Goal: Task Accomplishment & Management: Manage account settings

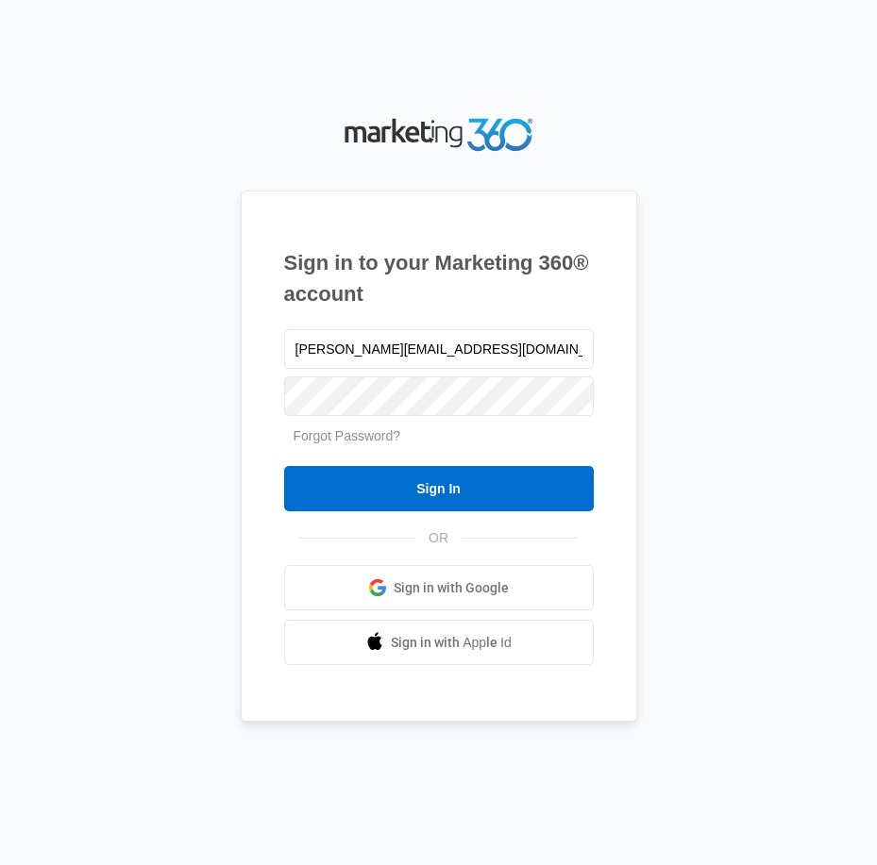
type input "[PERSON_NAME][EMAIL_ADDRESS][DOMAIN_NAME]"
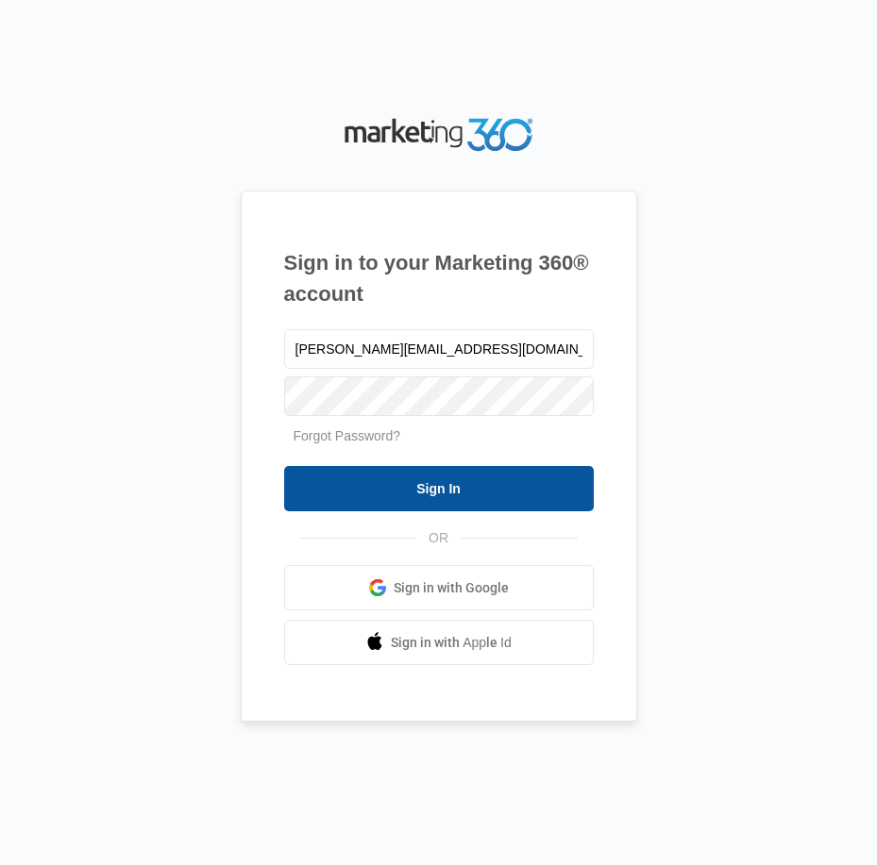
click at [363, 491] on input "Sign In" at bounding box center [439, 488] width 310 height 45
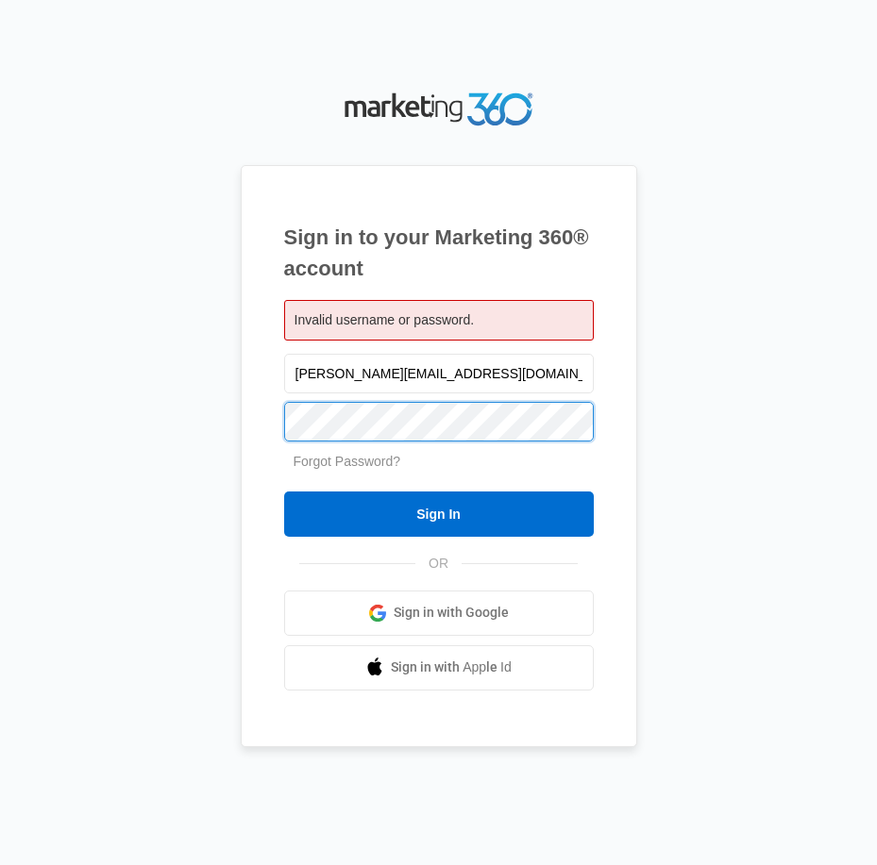
click at [284, 492] on input "Sign In" at bounding box center [439, 514] width 310 height 45
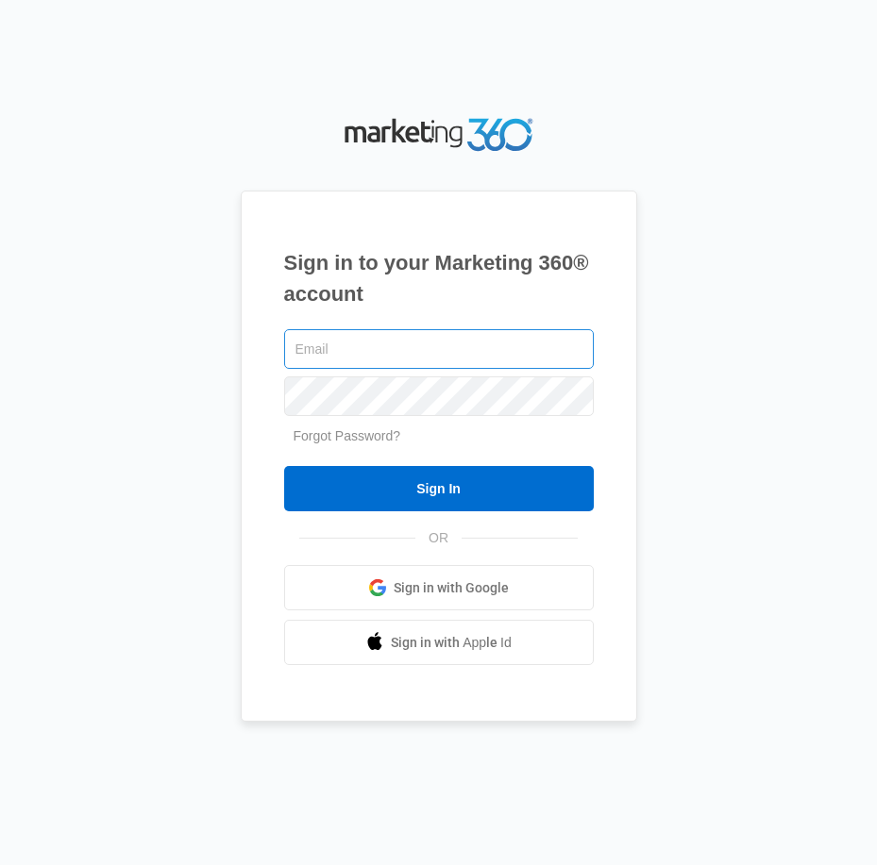
click at [367, 353] on input "text" at bounding box center [439, 349] width 310 height 40
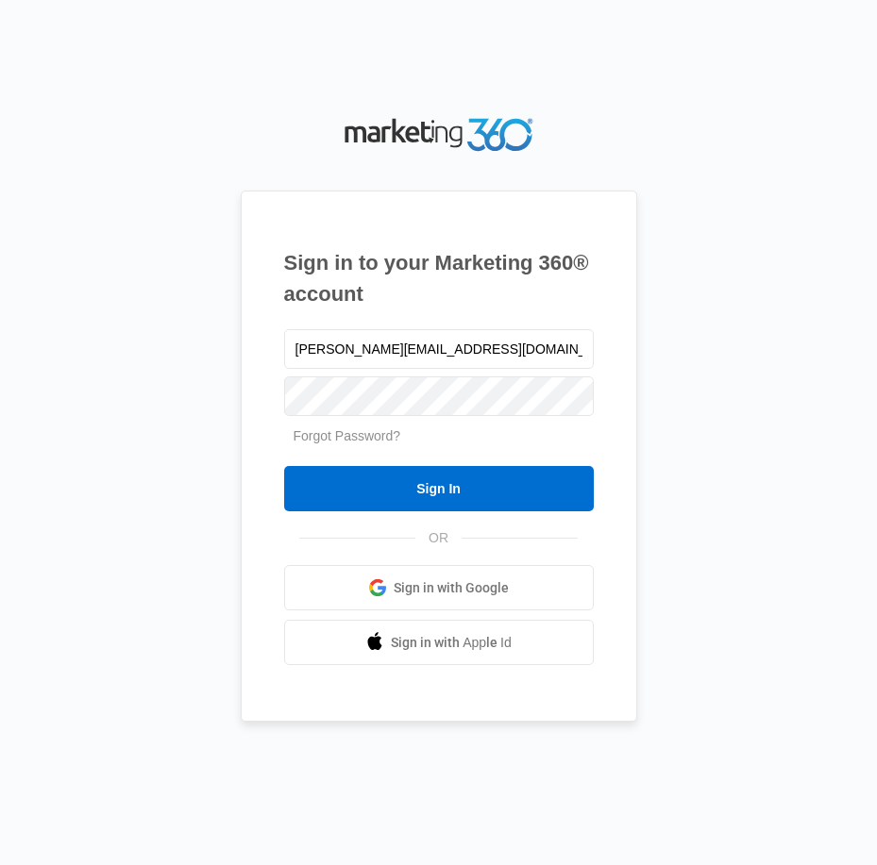
type input "[PERSON_NAME][EMAIL_ADDRESS][DOMAIN_NAME]"
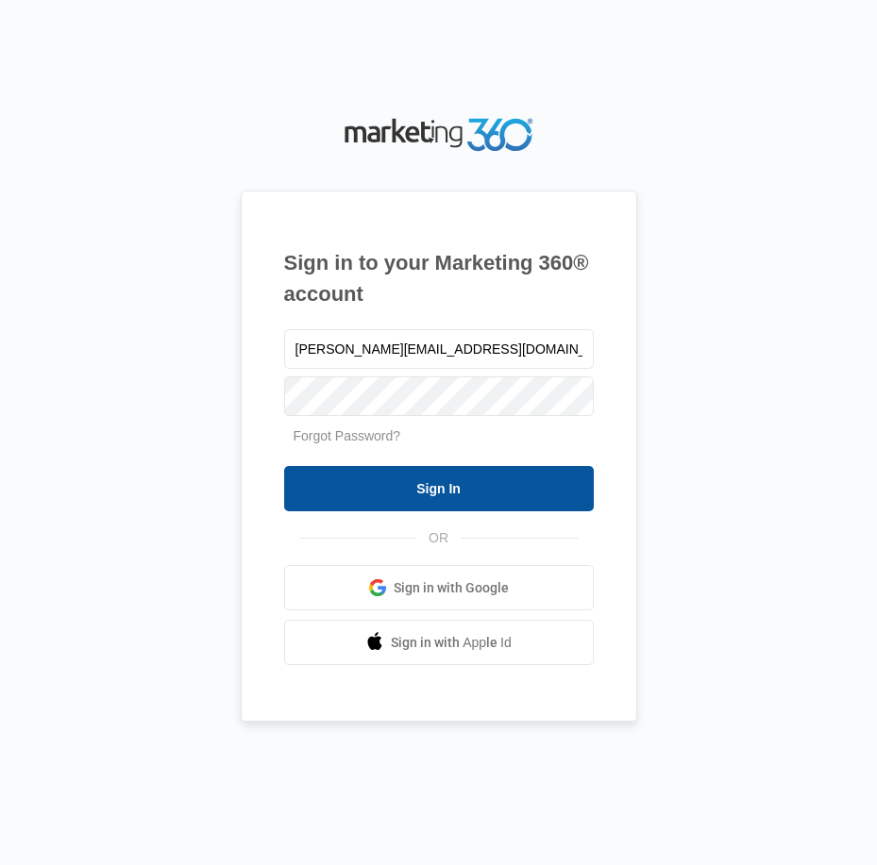
click at [415, 497] on input "Sign In" at bounding box center [439, 488] width 310 height 45
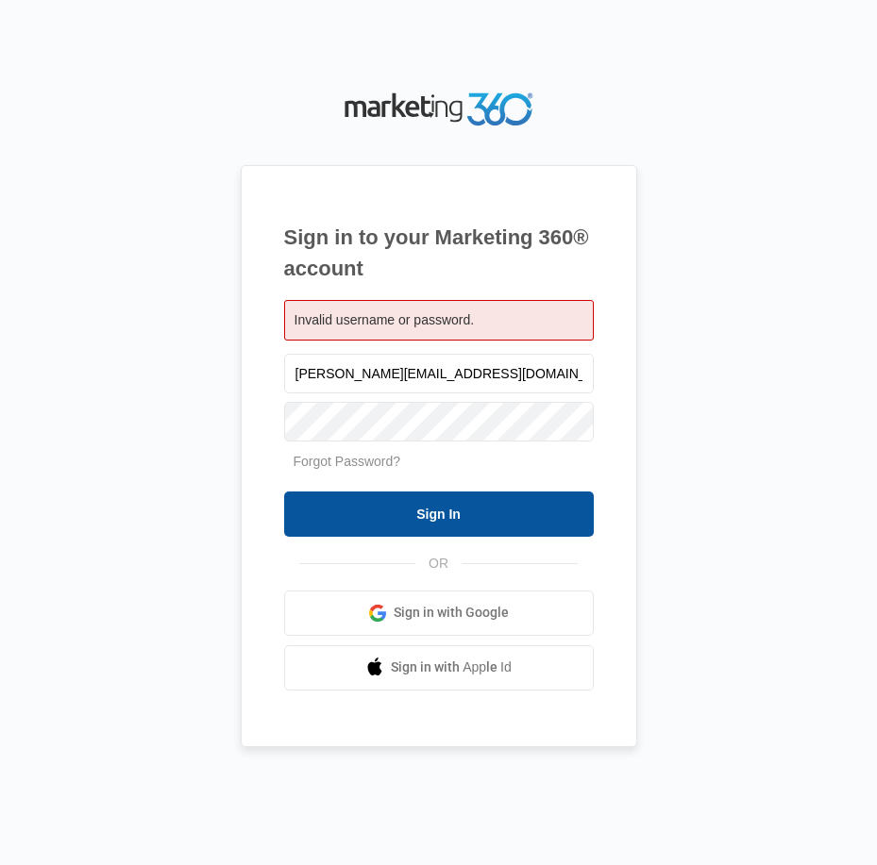
click at [342, 524] on input "Sign In" at bounding box center [439, 514] width 310 height 45
